Goal: Information Seeking & Learning: Learn about a topic

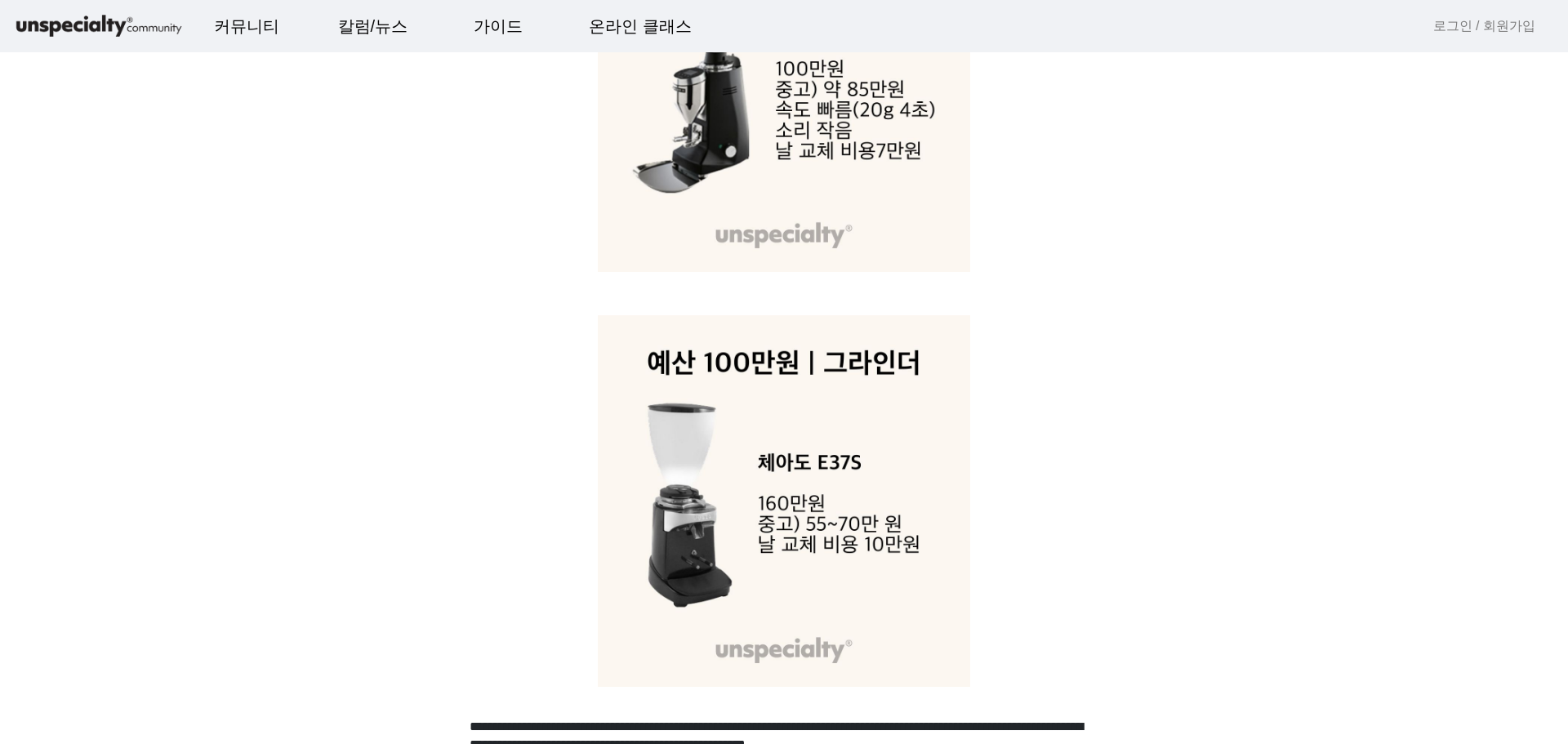
scroll to position [8026, 0]
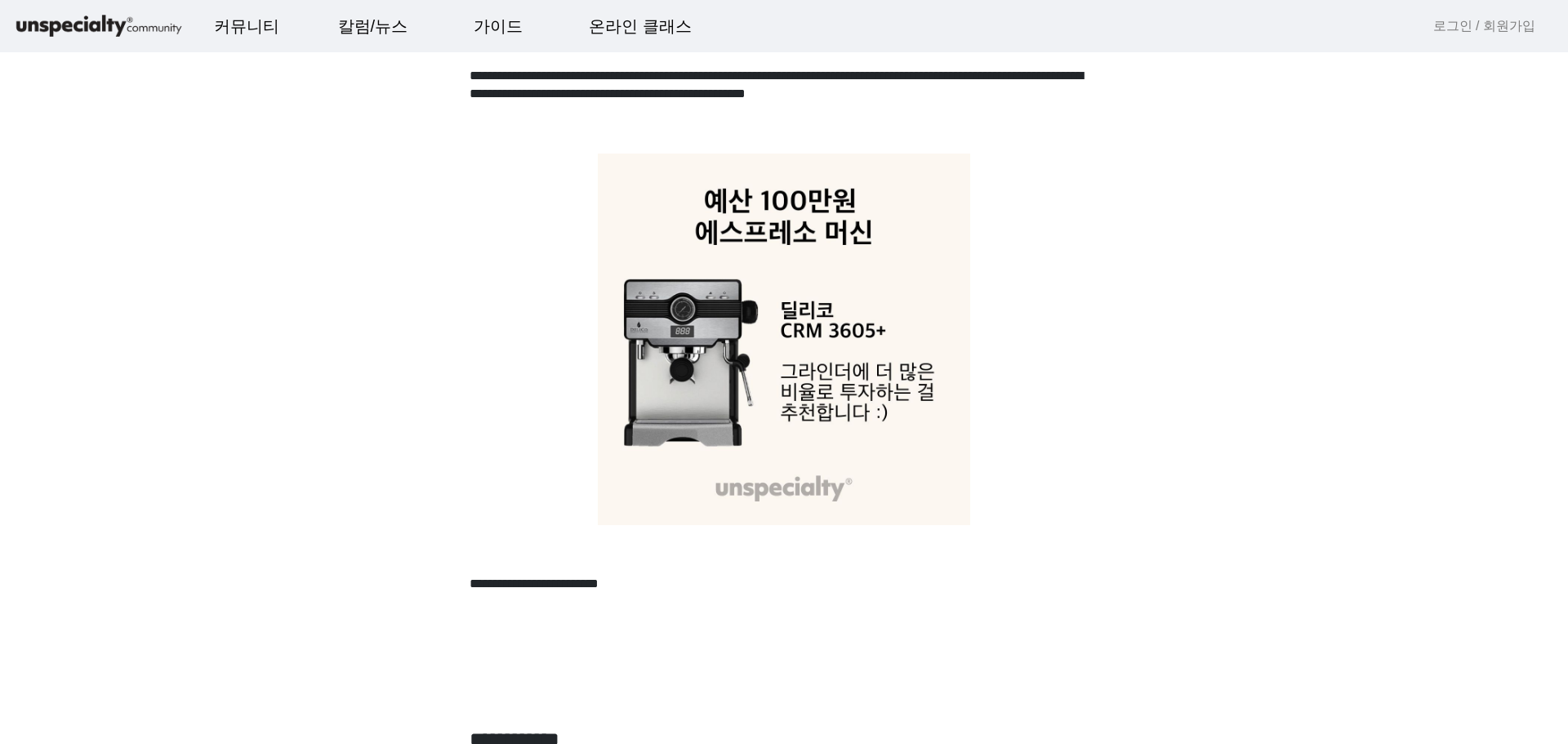
click at [56, 391] on app-community-single "**********" at bounding box center [784, 361] width 1568 height 16773
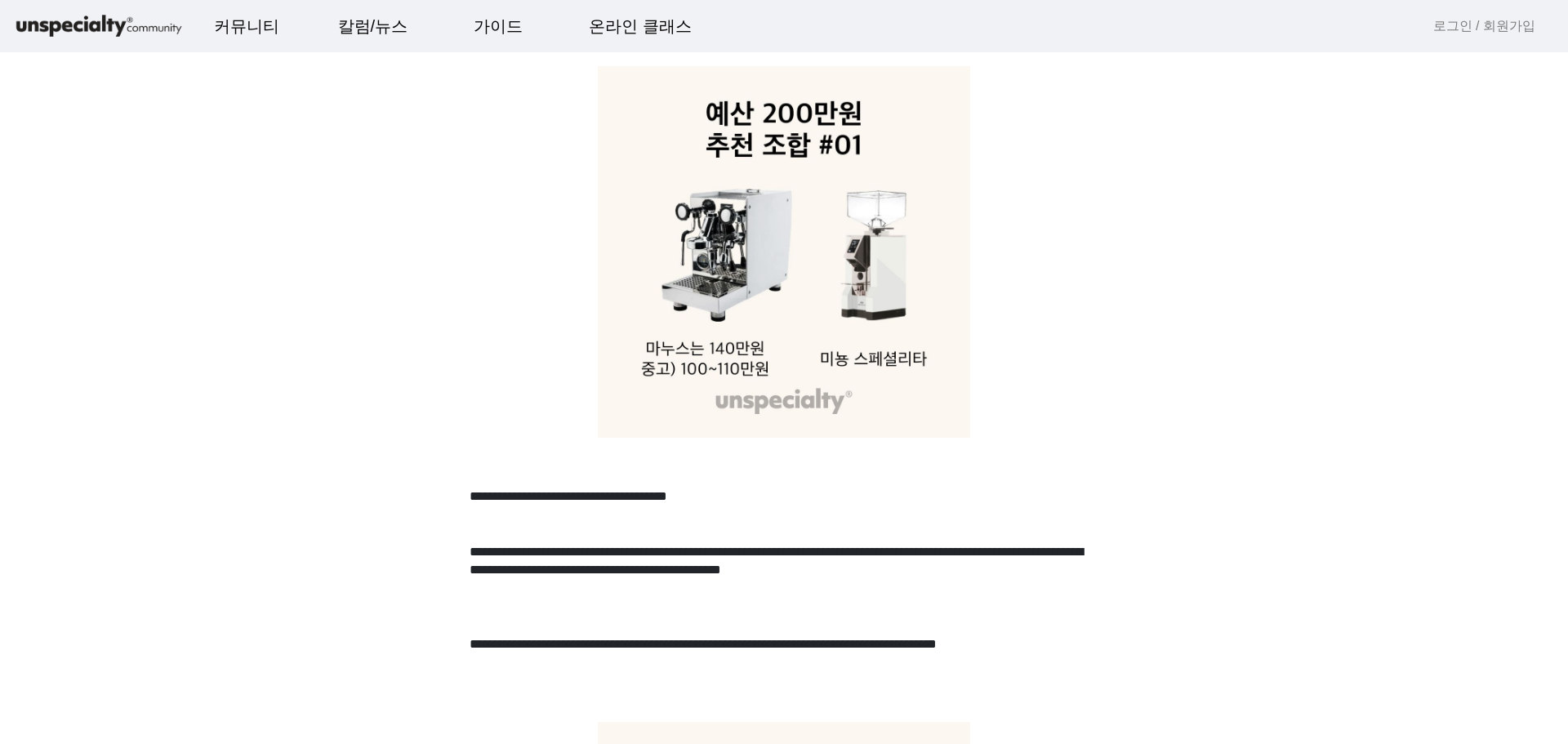
scroll to position [8922, 0]
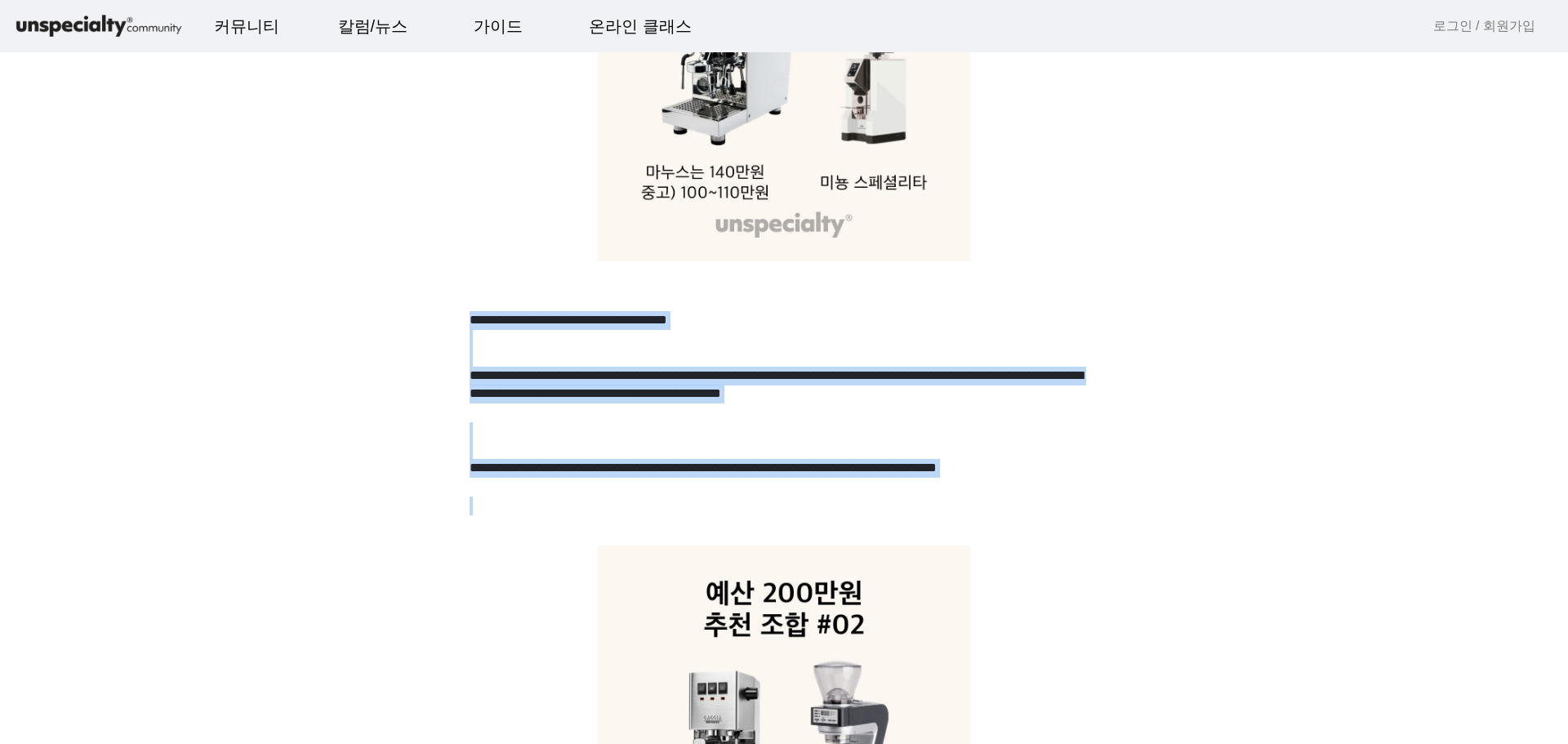
drag, startPoint x: 473, startPoint y: 315, endPoint x: 878, endPoint y: 502, distance: 446.1
click at [878, 502] on p at bounding box center [784, 505] width 628 height 18
drag, startPoint x: 878, startPoint y: 502, endPoint x: 432, endPoint y: 356, distance: 469.3
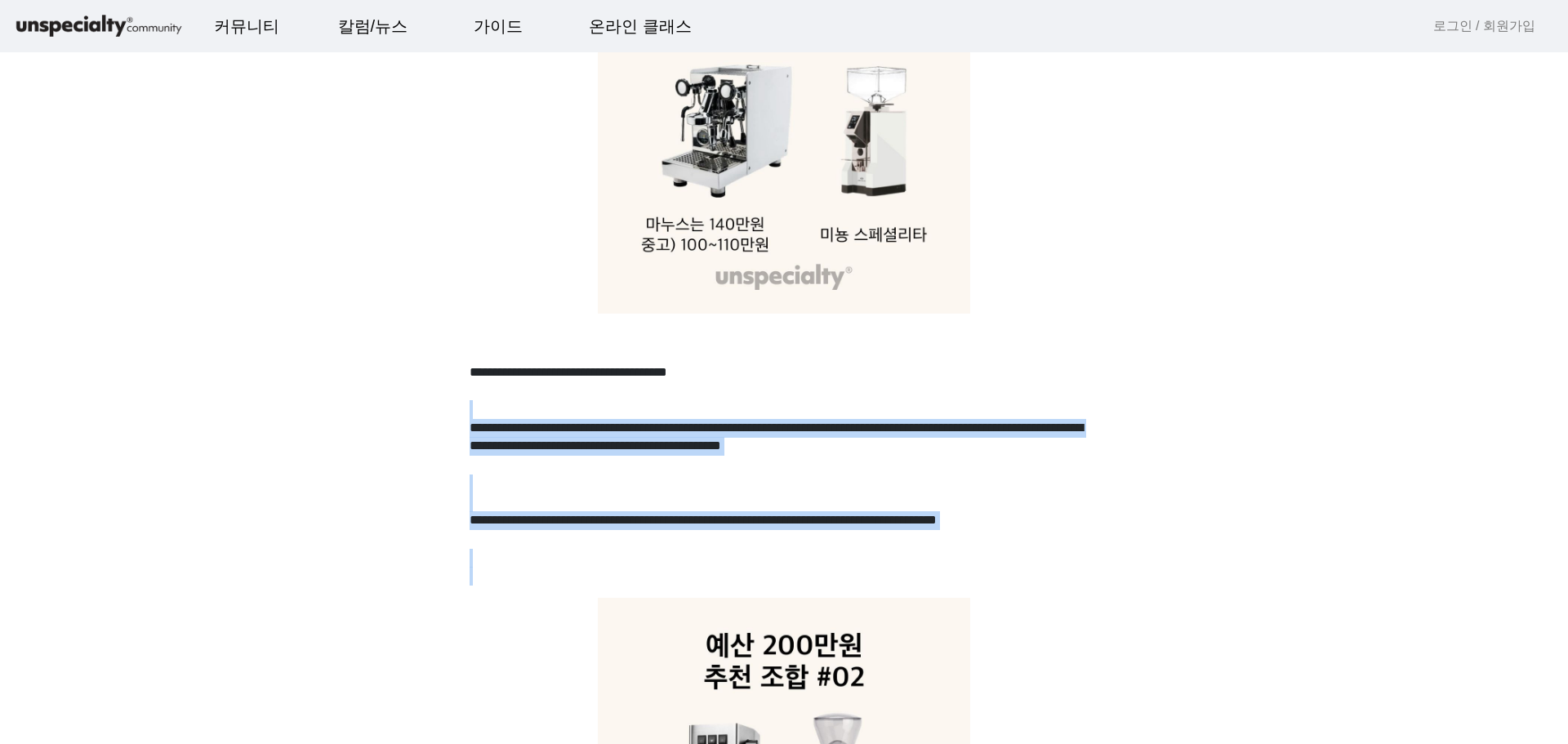
scroll to position [8840, 0]
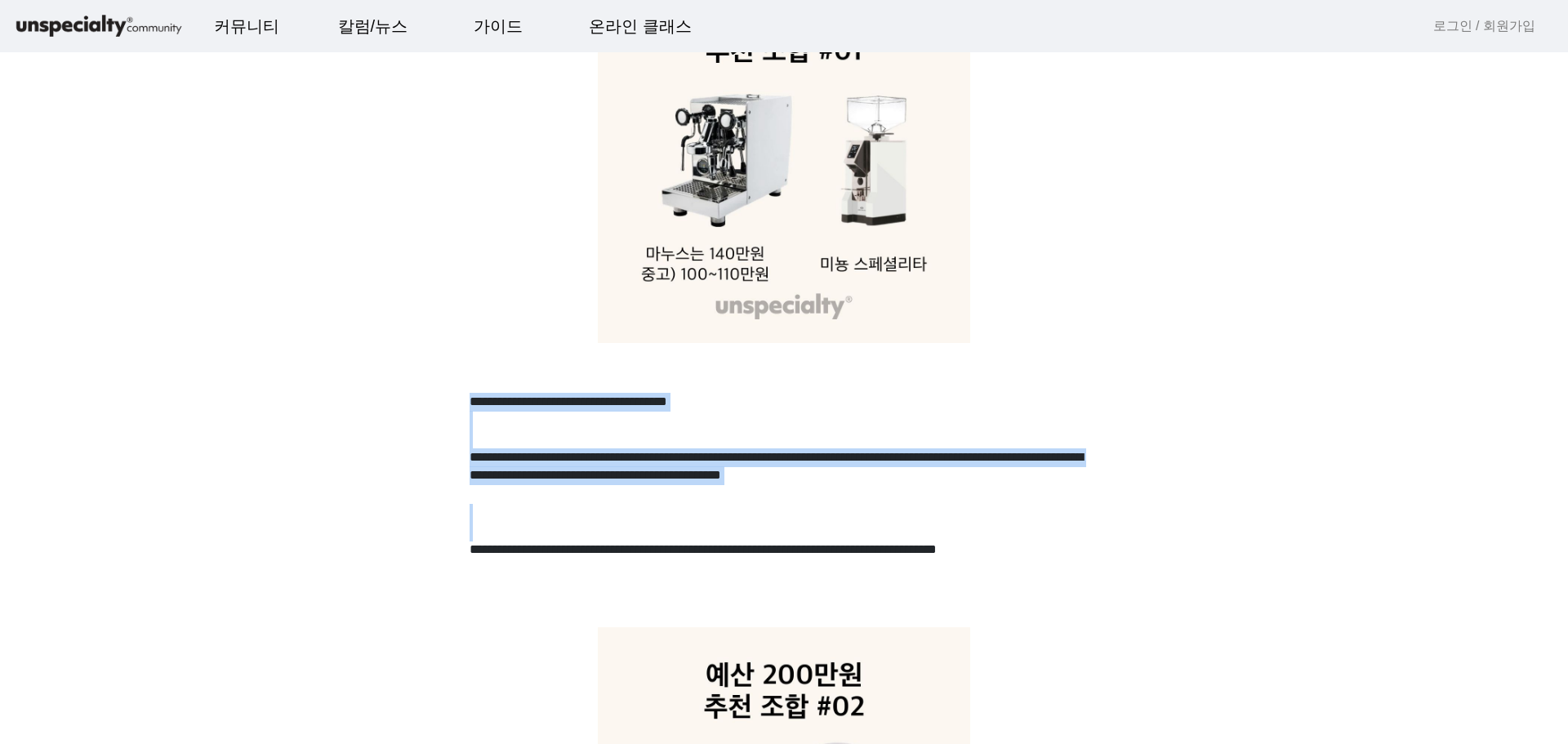
drag, startPoint x: 454, startPoint y: 405, endPoint x: 545, endPoint y: 523, distance: 149.0
click at [545, 523] on p at bounding box center [784, 532] width 628 height 18
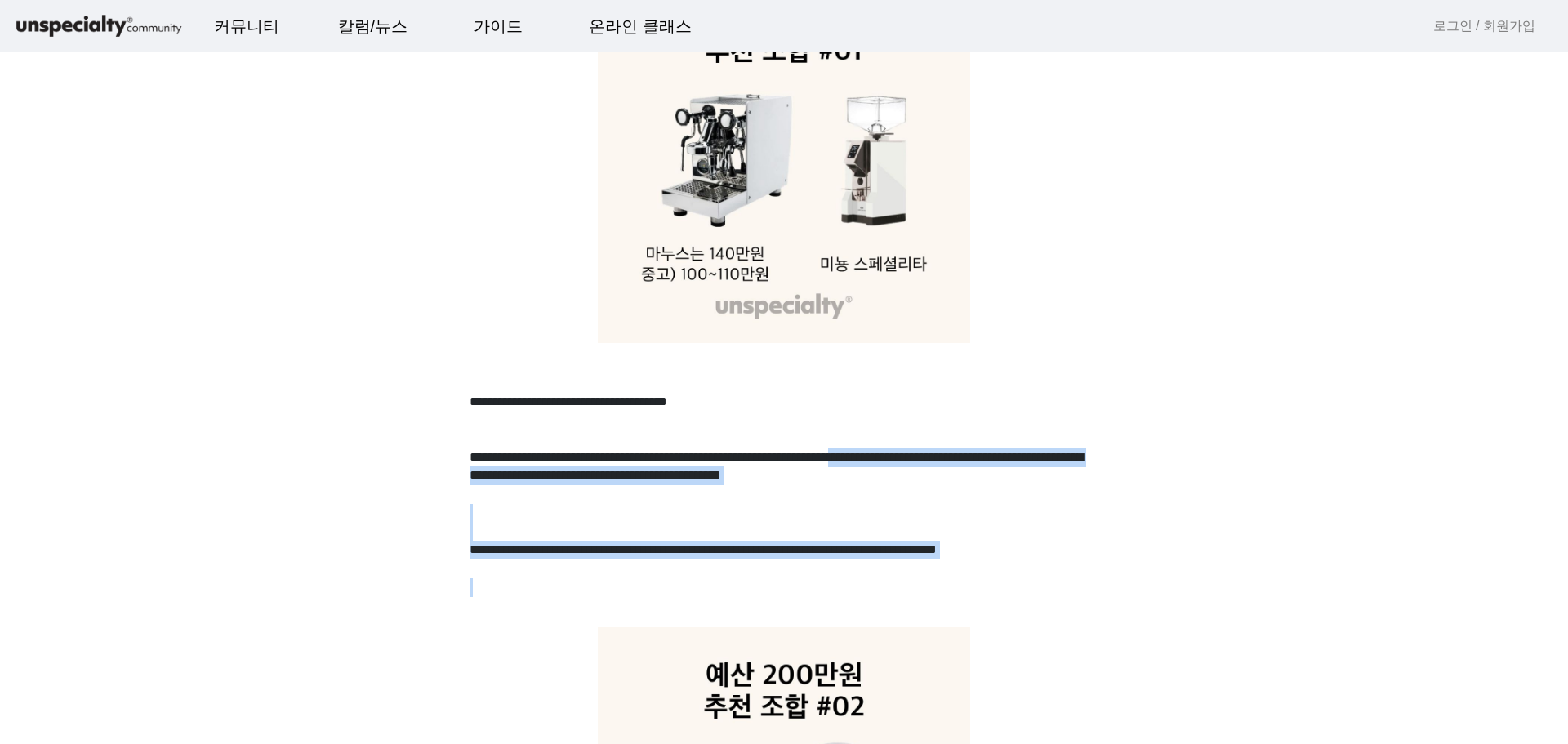
drag, startPoint x: 784, startPoint y: 583, endPoint x: 508, endPoint y: 467, distance: 299.4
click at [508, 467] on p "**********" at bounding box center [784, 476] width 628 height 56
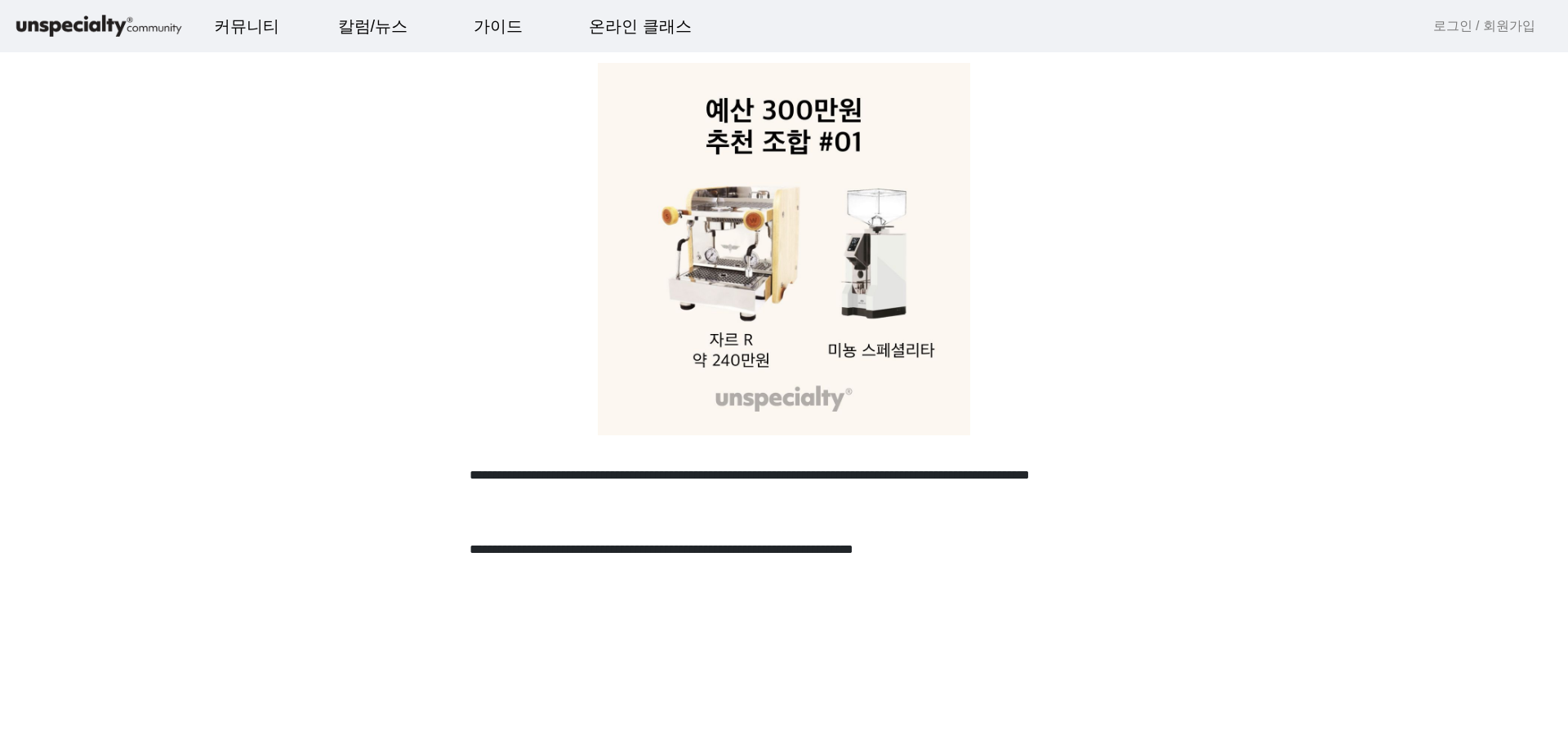
scroll to position [10548, 0]
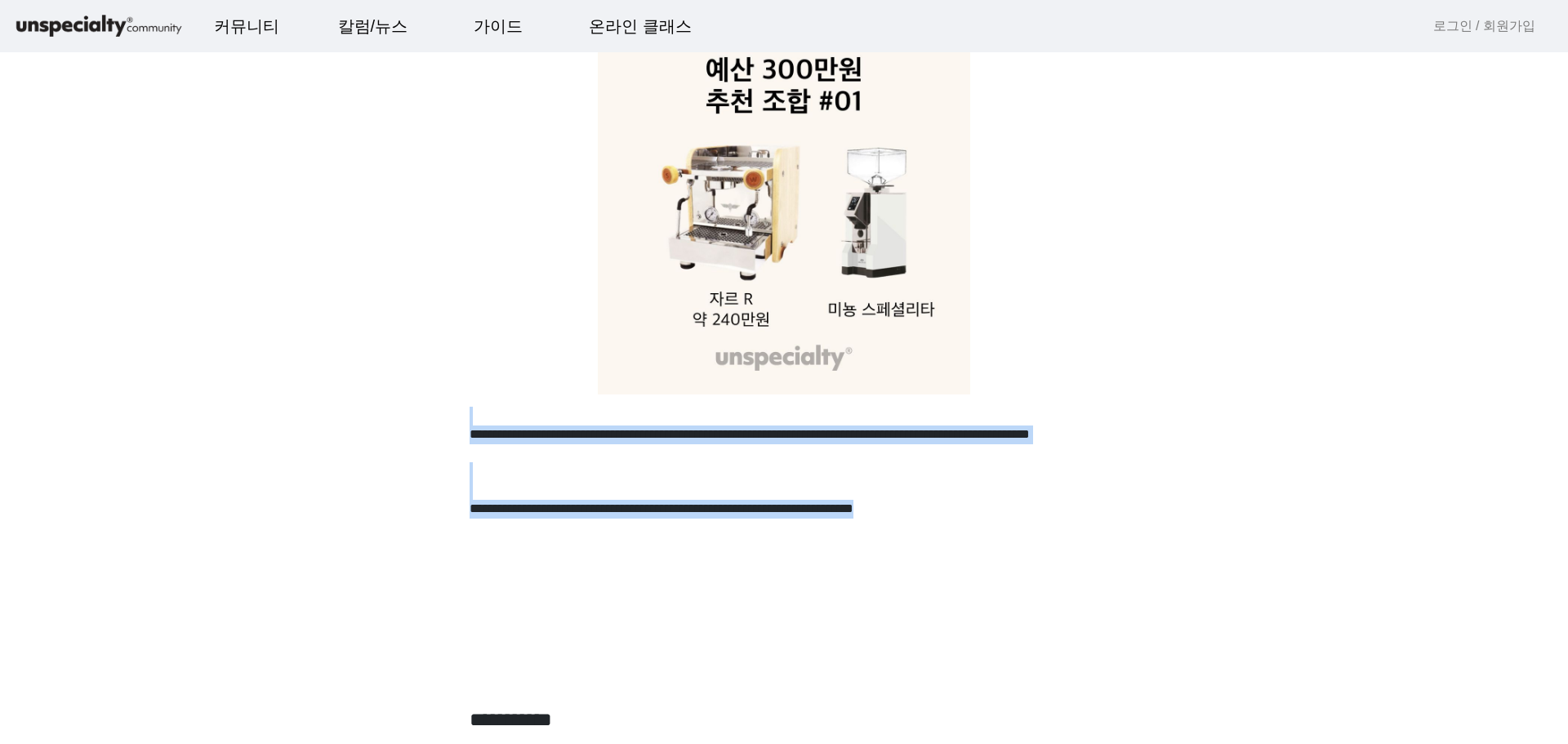
drag, startPoint x: 463, startPoint y: 421, endPoint x: 734, endPoint y: 532, distance: 292.9
click at [734, 532] on p "**********" at bounding box center [784, 518] width 628 height 37
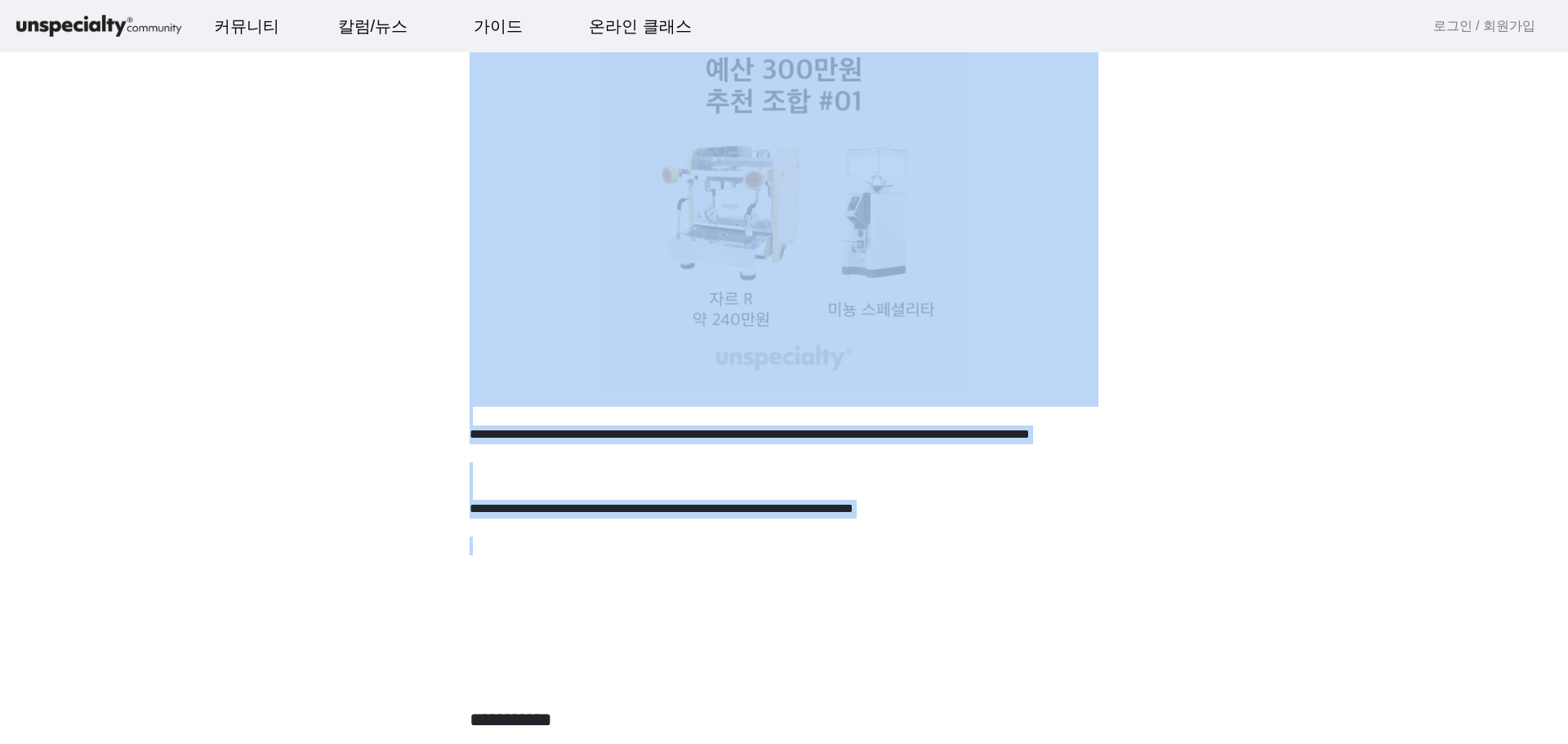
drag, startPoint x: 740, startPoint y: 539, endPoint x: 482, endPoint y: 403, distance: 291.7
click at [485, 412] on p at bounding box center [784, 416] width 628 height 18
